Goal: Check status: Check status

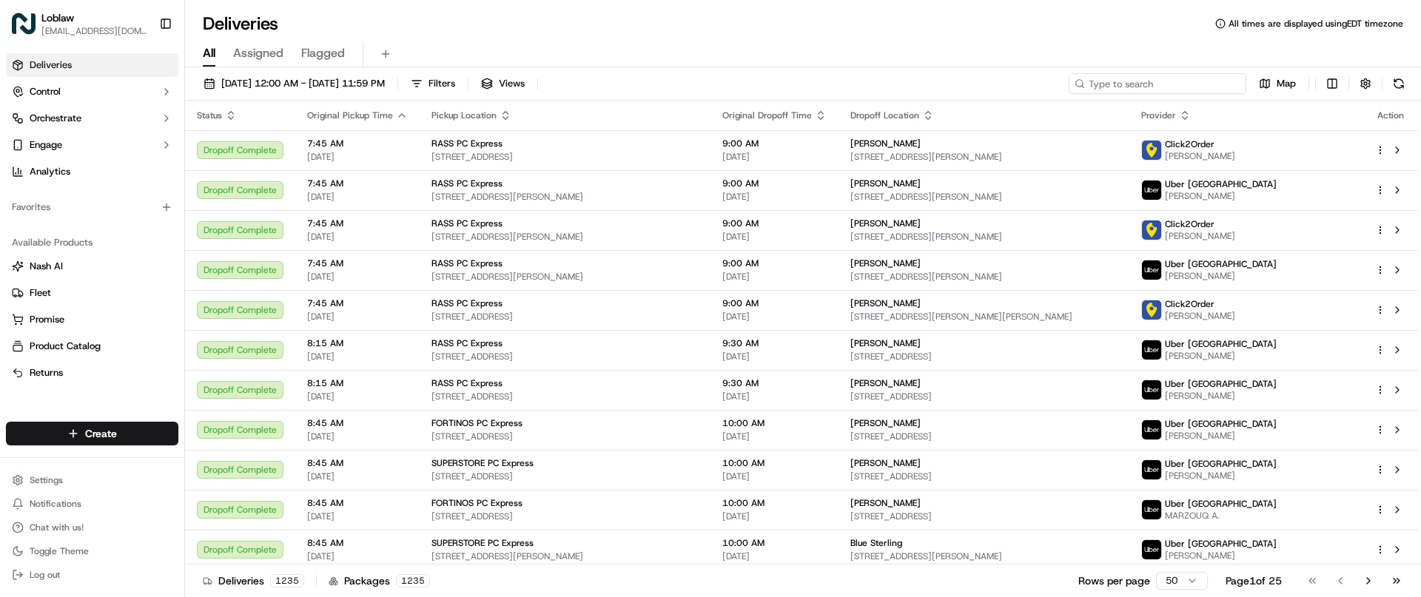
click at [1174, 81] on input at bounding box center [1158, 83] width 178 height 21
paste input "531900013699091"
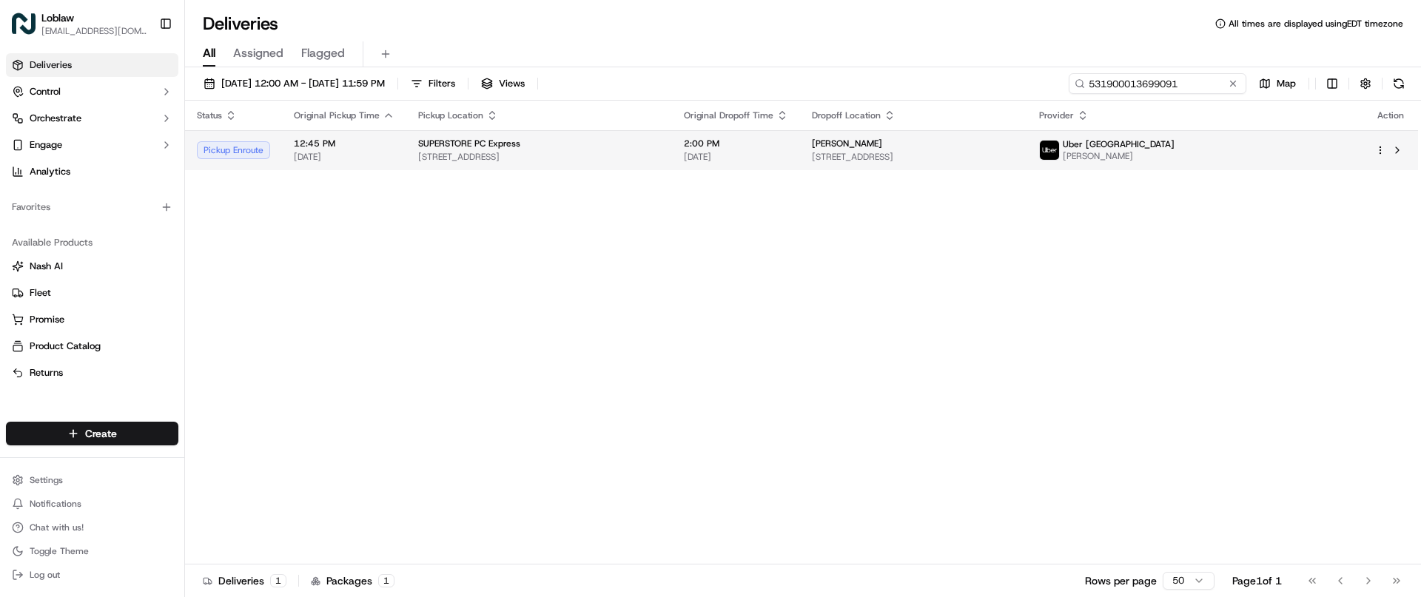
type input "531900013699091"
click at [800, 154] on td "2:00 PM [DATE]" at bounding box center [736, 150] width 128 height 40
click at [1392, 147] on button at bounding box center [1398, 150] width 18 height 18
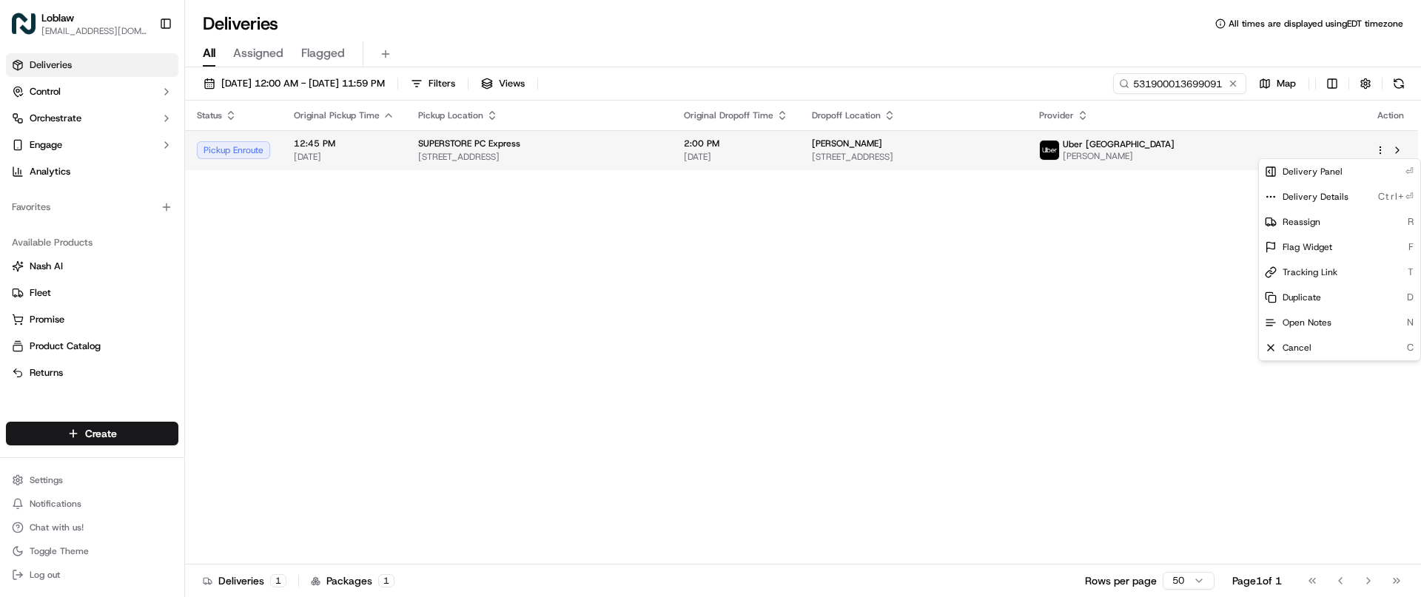
click at [1378, 145] on html "Loblaw [EMAIL_ADDRESS][DOMAIN_NAME] Toggle Sidebar Deliveries Control Orchestra…" at bounding box center [710, 298] width 1421 height 597
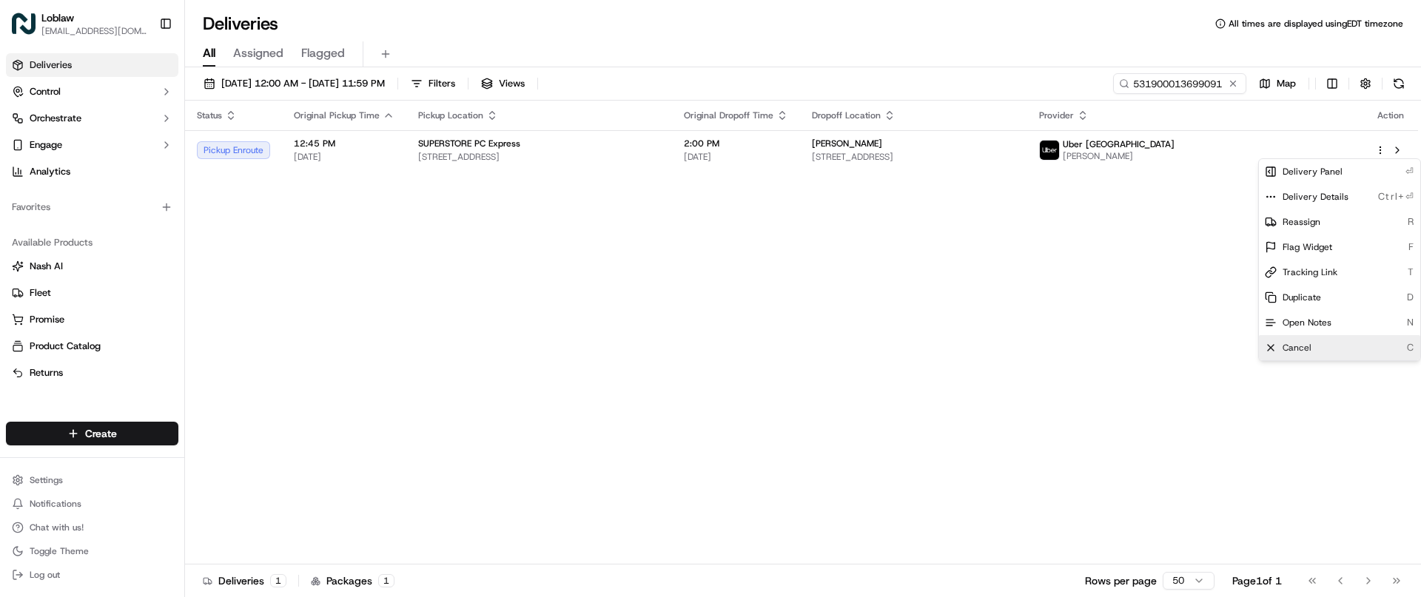
click at [1305, 349] on span "Cancel" at bounding box center [1297, 348] width 29 height 12
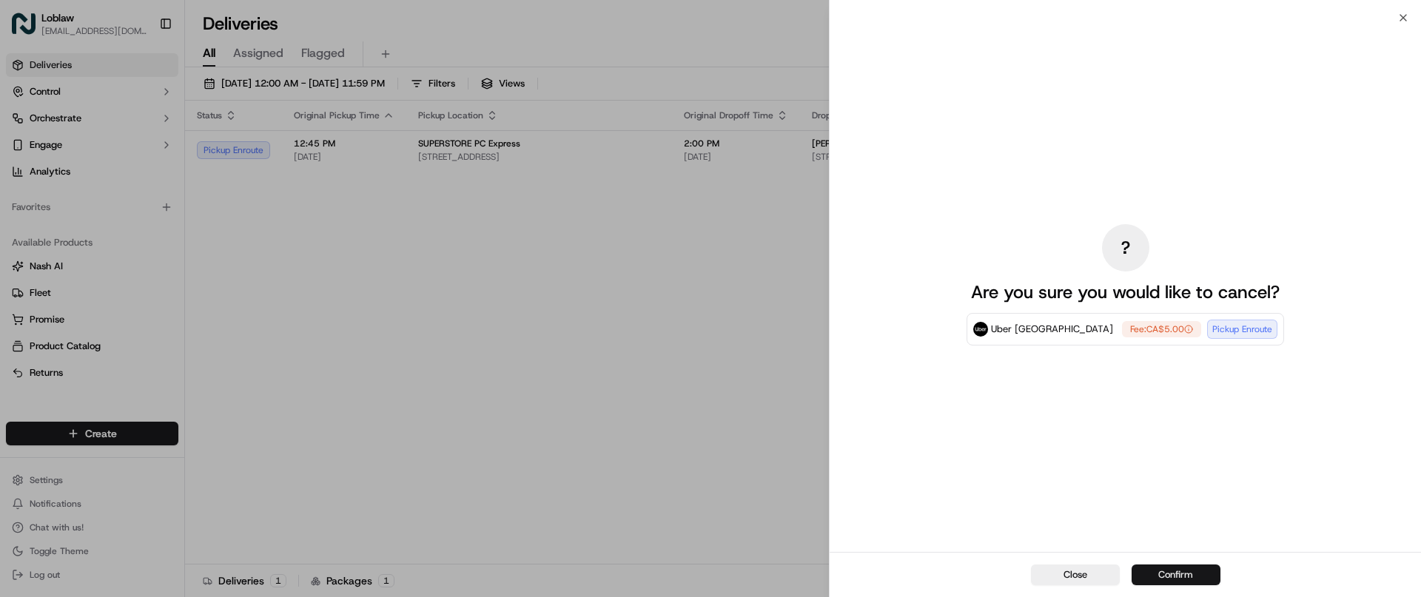
click at [1165, 573] on button "Confirm" at bounding box center [1176, 575] width 89 height 21
